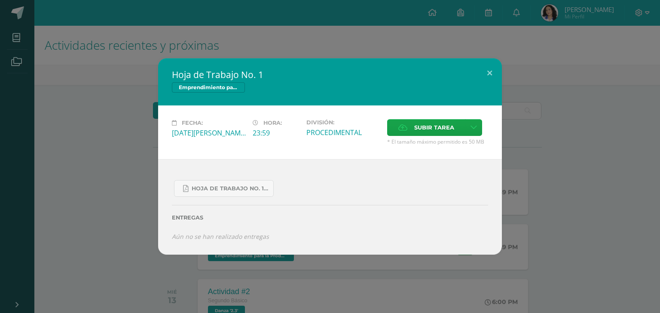
scroll to position [395, 0]
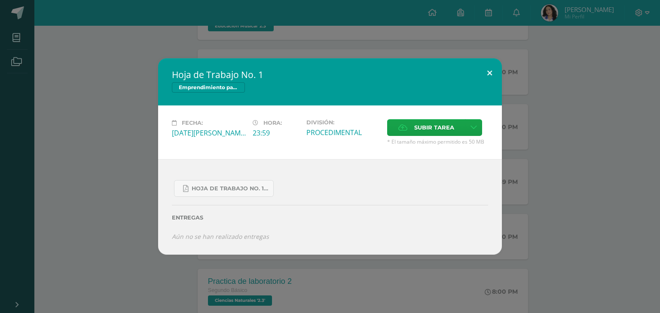
click at [482, 73] on button at bounding box center [489, 72] width 24 height 29
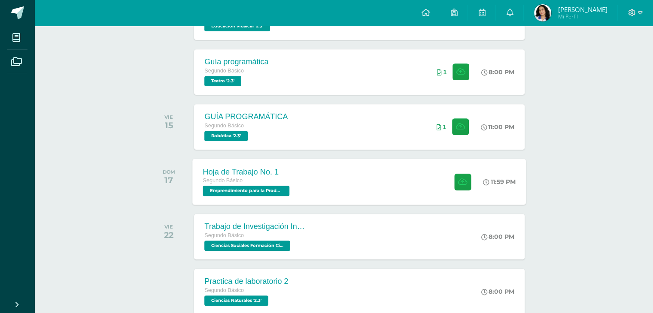
click at [292, 184] on div "Hoja de Trabajo No. 1 Segundo Básico Emprendimiento para la Productividad '2.3'" at bounding box center [248, 182] width 110 height 46
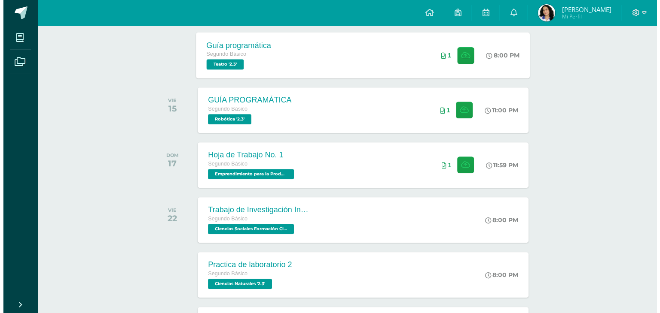
scroll to position [412, 0]
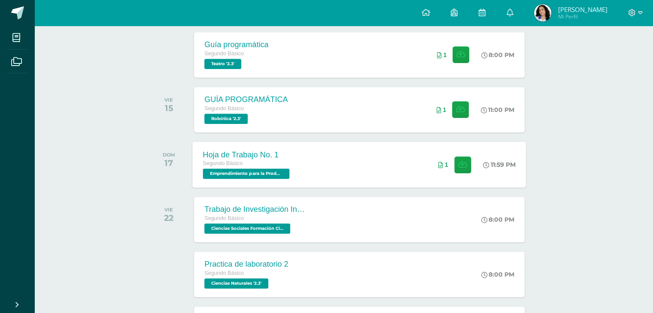
click at [343, 149] on div "Hoja de Trabajo No. 1 Segundo Básico Emprendimiento para la Productividad '2.3'…" at bounding box center [360, 165] width 334 height 46
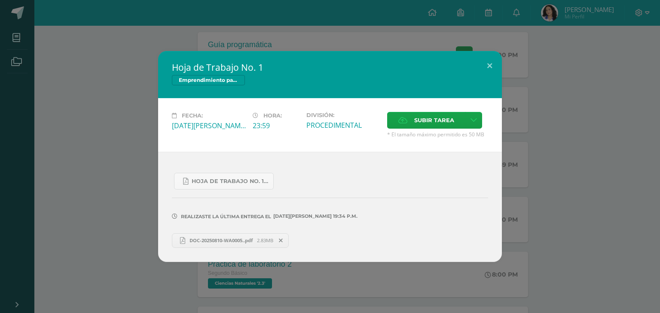
click at [208, 239] on span "DOC-20250810-WA0005..pdf" at bounding box center [221, 240] width 72 height 6
